Goal: Task Accomplishment & Management: Manage account settings

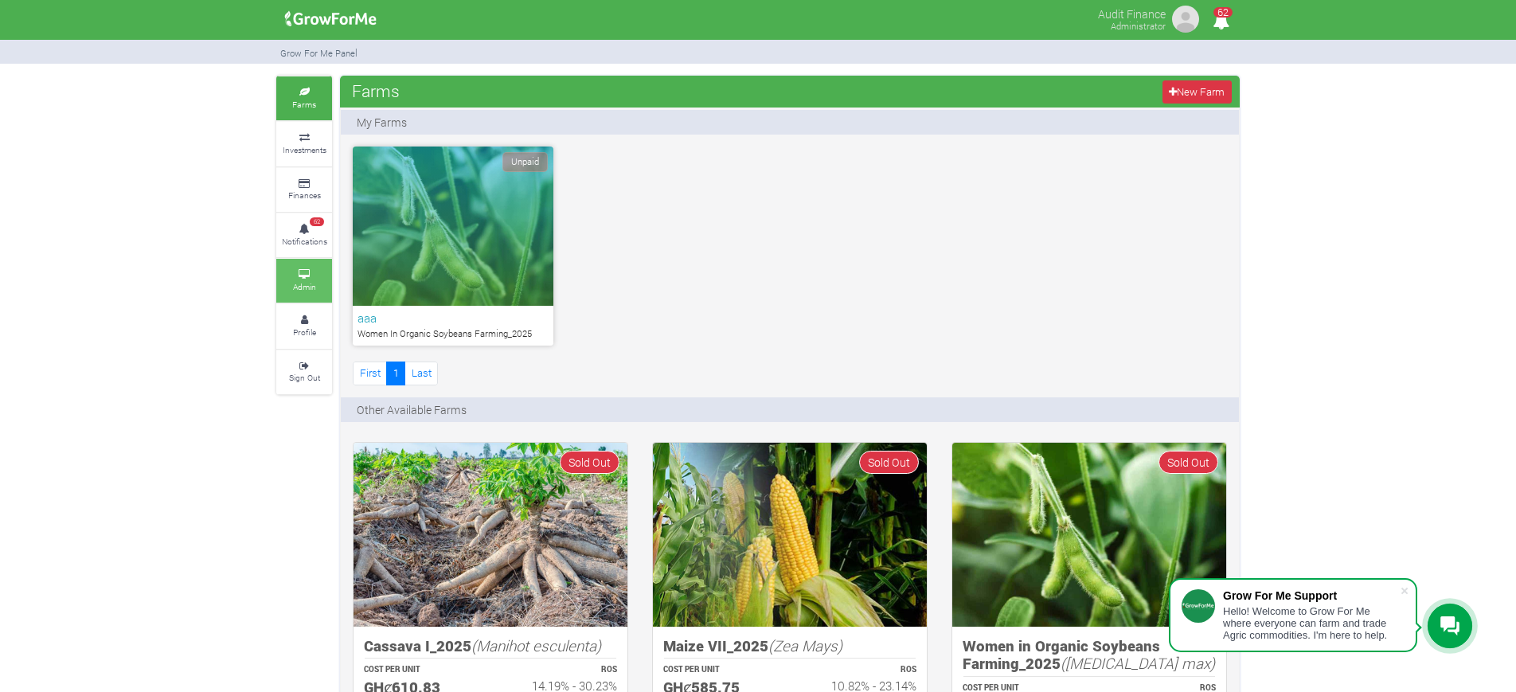
click at [287, 268] on link "Admin" at bounding box center [304, 281] width 56 height 44
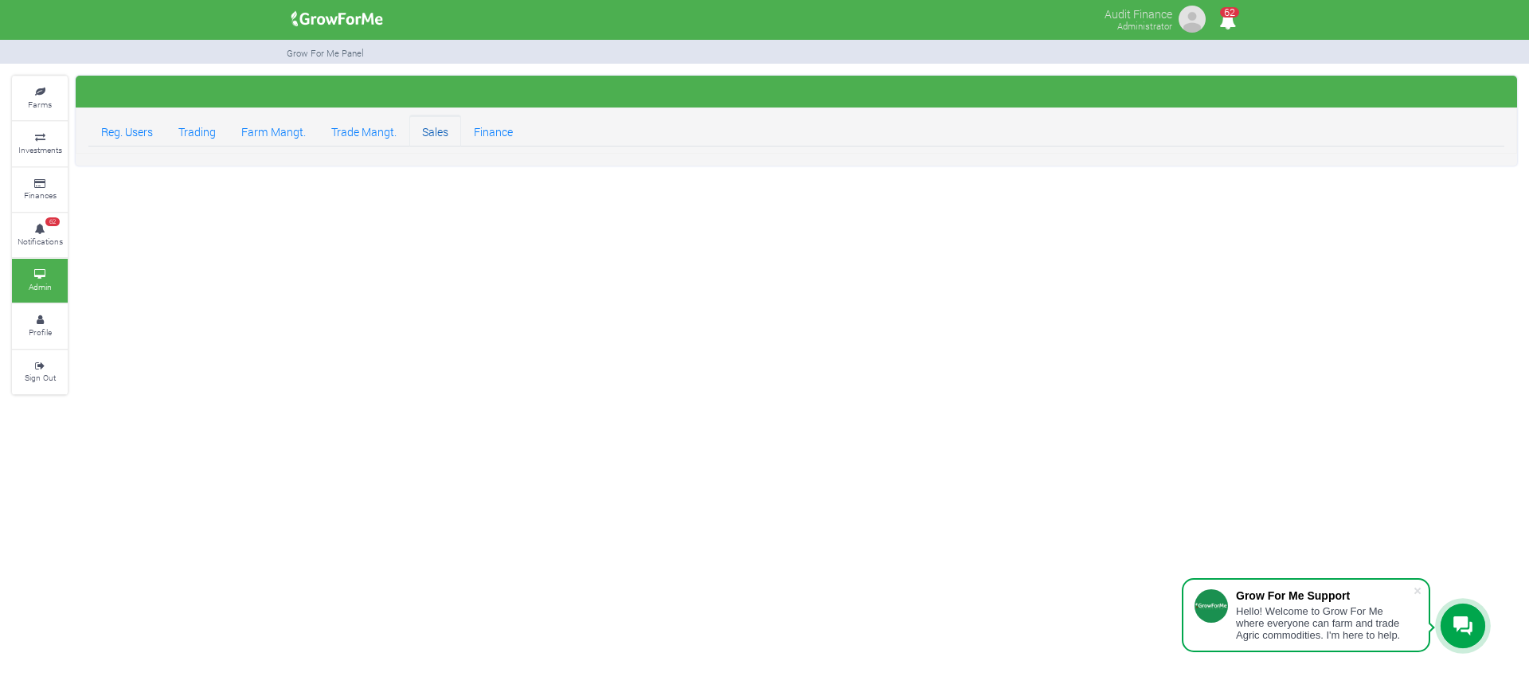
click at [445, 130] on link "Sales" at bounding box center [435, 131] width 52 height 32
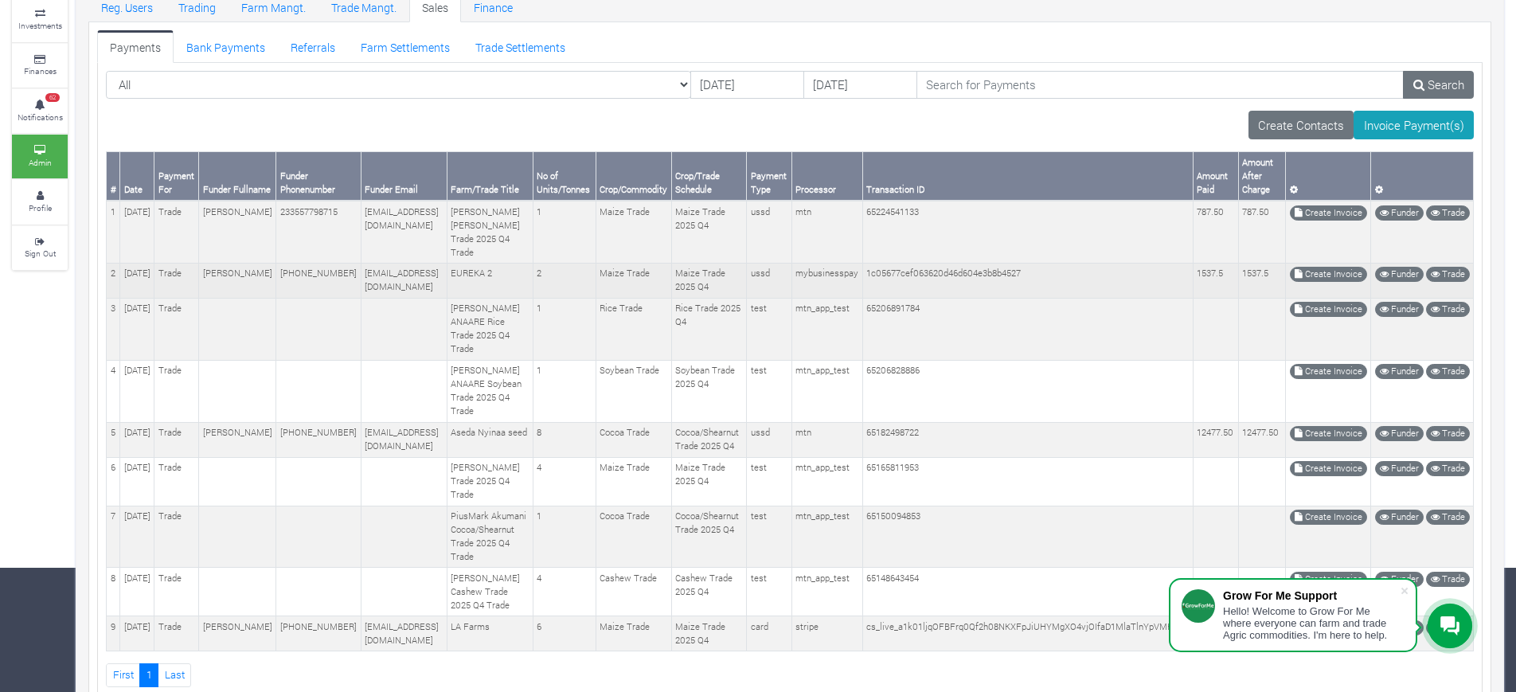
scroll to position [208, 0]
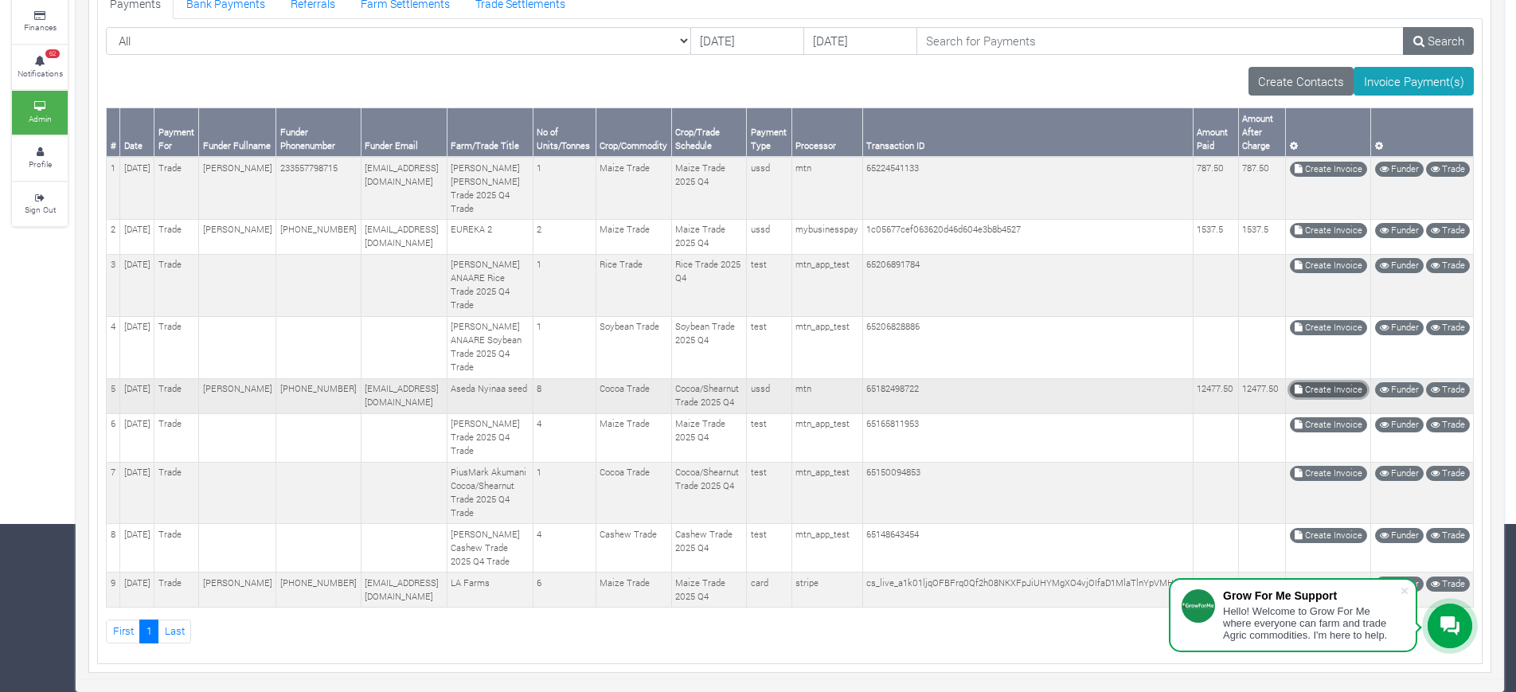
click at [1316, 382] on link "Create Invoice" at bounding box center [1328, 389] width 77 height 15
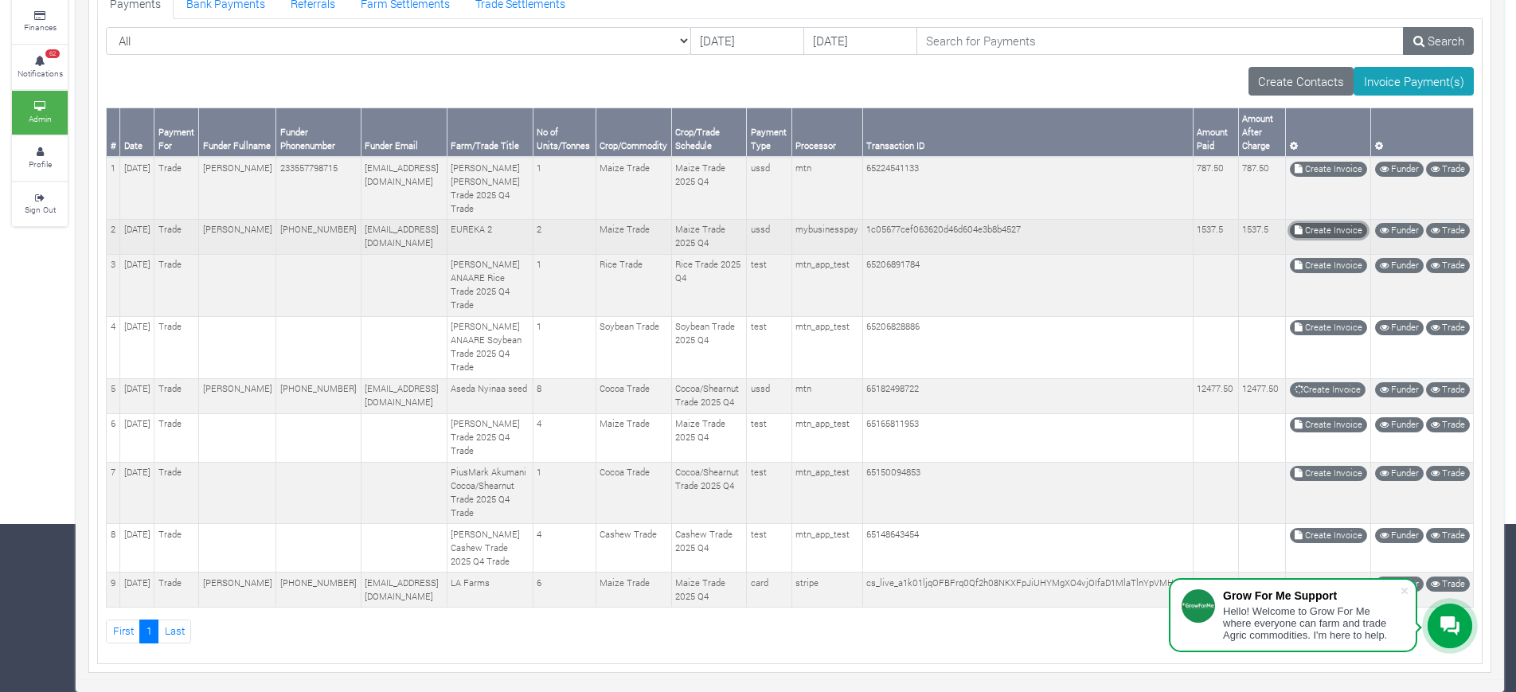
click at [1318, 223] on link "Create Invoice" at bounding box center [1328, 230] width 77 height 15
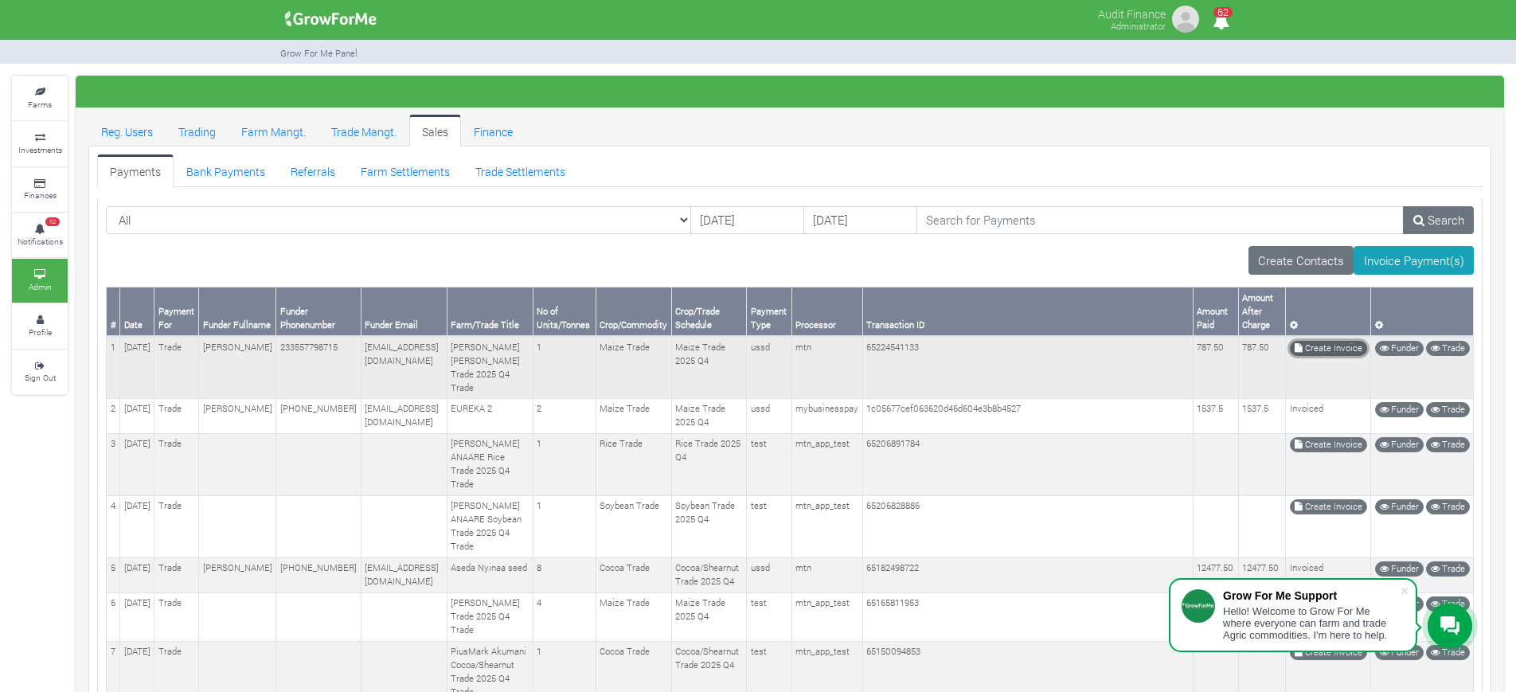
click at [1299, 345] on icon at bounding box center [1299, 348] width 8 height 9
